Goal: Information Seeking & Learning: Compare options

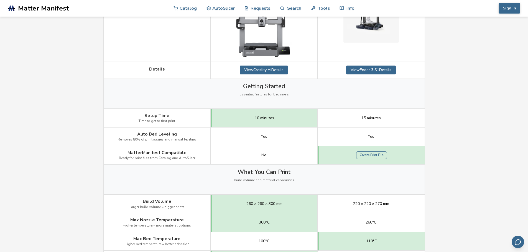
scroll to position [148, 0]
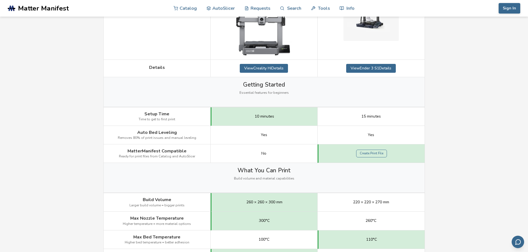
click at [339, 156] on div "Create Print File" at bounding box center [370, 154] width 107 height 19
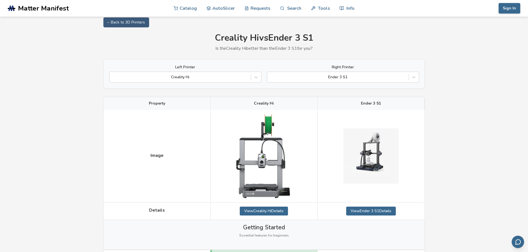
scroll to position [0, 0]
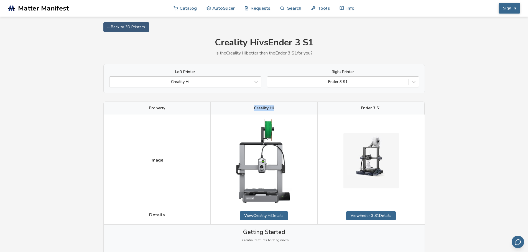
drag, startPoint x: 255, startPoint y: 108, endPoint x: 281, endPoint y: 108, distance: 26.6
click at [281, 108] on div "Creality Hi" at bounding box center [263, 108] width 107 height 13
copy span "Creality Hi"
click at [396, 80] on div at bounding box center [338, 82] width 136 height 6
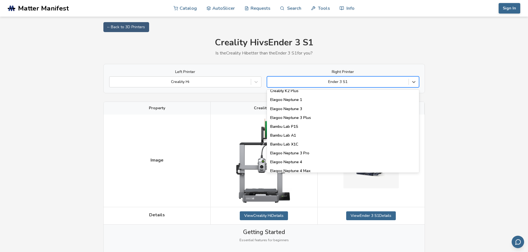
scroll to position [379, 0]
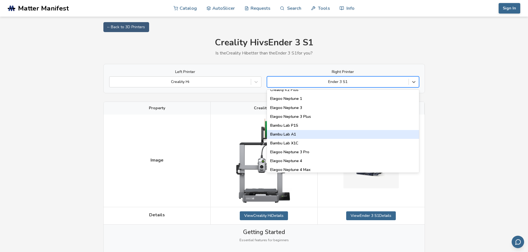
click at [307, 135] on div "Bambu Lab A1" at bounding box center [343, 134] width 152 height 9
